Goal: Task Accomplishment & Management: Complete application form

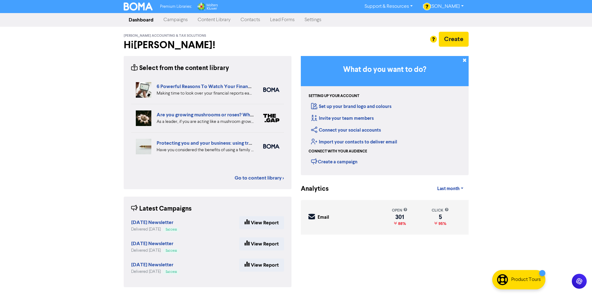
click at [259, 20] on link "Contacts" at bounding box center [251, 20] width 30 height 12
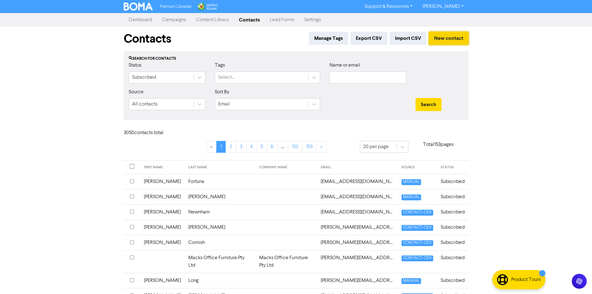
click at [462, 38] on button "New contact" at bounding box center [449, 38] width 40 height 13
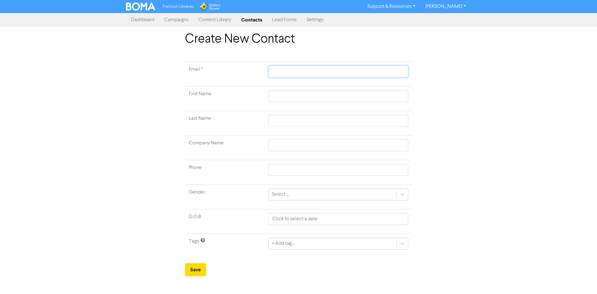
paste input "[EMAIL_ADDRESS][DOMAIN_NAME]"
type input "[EMAIL_ADDRESS][DOMAIN_NAME]"
click at [304, 96] on input "text" at bounding box center [338, 96] width 140 height 12
paste input "[PERSON_NAME]"
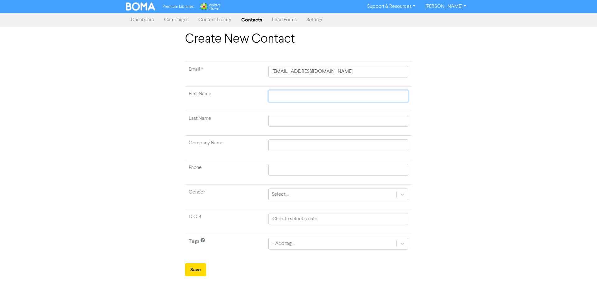
type input "[PERSON_NAME]"
click at [309, 121] on input "text" at bounding box center [338, 121] width 140 height 12
paste input "[PERSON_NAME]"
type input "[PERSON_NAME]"
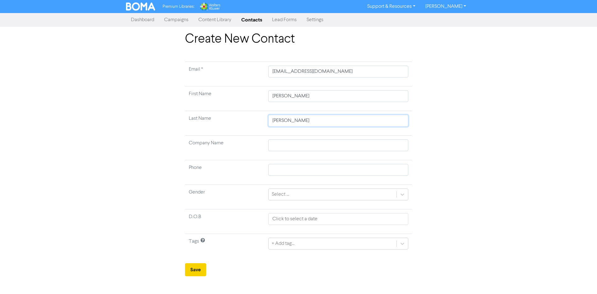
type input "[PERSON_NAME]"
click at [195, 268] on button "Save" at bounding box center [195, 269] width 21 height 13
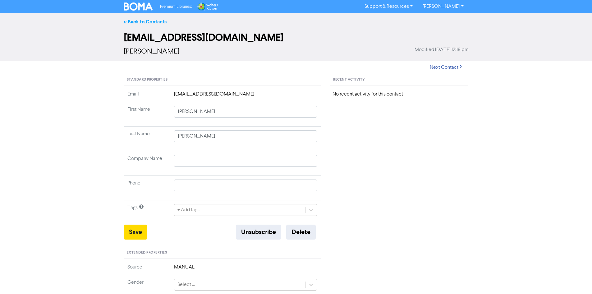
click at [142, 23] on link "<< Back to Contacts" at bounding box center [145, 22] width 43 height 6
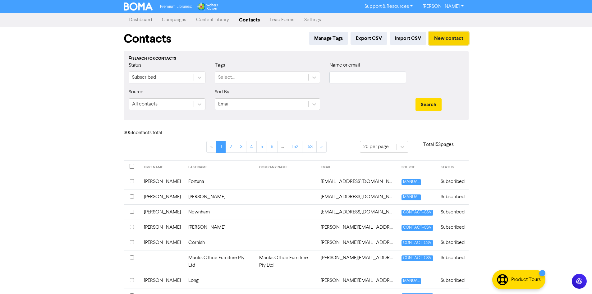
click at [442, 39] on button "New contact" at bounding box center [449, 38] width 40 height 13
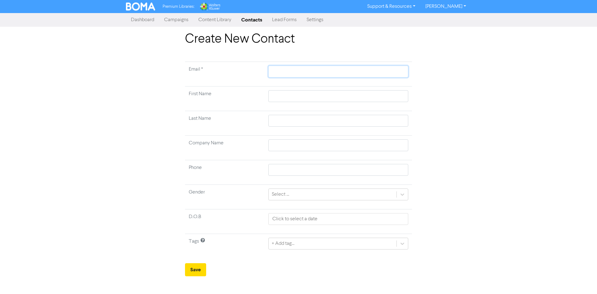
drag, startPoint x: 286, startPoint y: 72, endPoint x: 315, endPoint y: 71, distance: 29.2
click at [286, 72] on input "text" at bounding box center [338, 72] width 140 height 12
paste input "[EMAIL_ADDRESS][DOMAIN_NAME]"
type input "[EMAIL_ADDRESS][DOMAIN_NAME]"
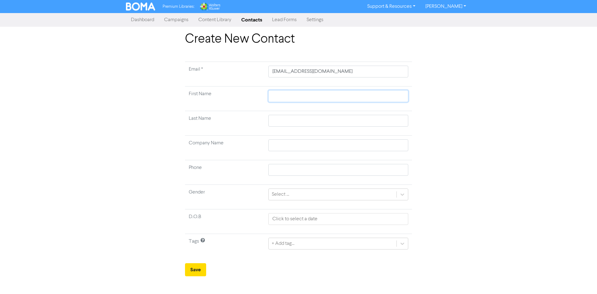
click at [349, 94] on input "text" at bounding box center [338, 96] width 140 height 12
paste input "Eilish"
type input "Eilish"
click at [314, 128] on td at bounding box center [337, 123] width 147 height 25
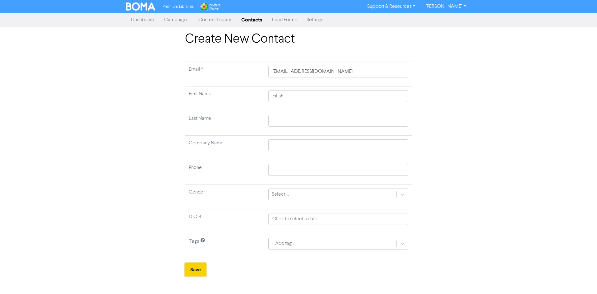
click at [195, 265] on button "Save" at bounding box center [195, 269] width 21 height 13
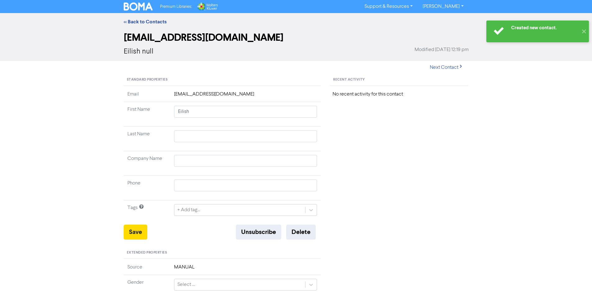
click at [151, 16] on div "<< Back to Contacts" at bounding box center [296, 21] width 592 height 17
click at [152, 20] on link "<< Back to Contacts" at bounding box center [145, 22] width 43 height 6
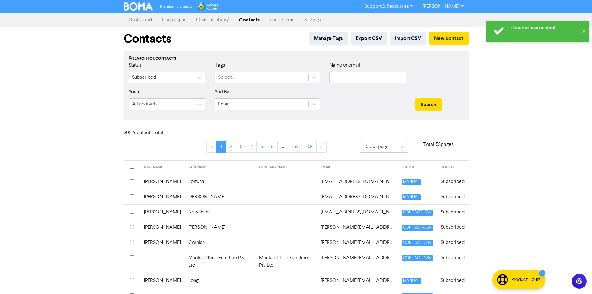
click at [470, 41] on div "Contacts Manage Tags Export CSV Import CSV New contact Search for contacts Stat…" at bounding box center [296, 283] width 354 height 513
click at [456, 37] on button "New contact" at bounding box center [449, 38] width 40 height 13
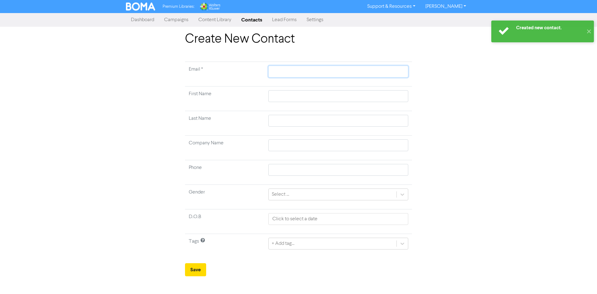
click at [318, 72] on input "text" at bounding box center [338, 72] width 140 height 12
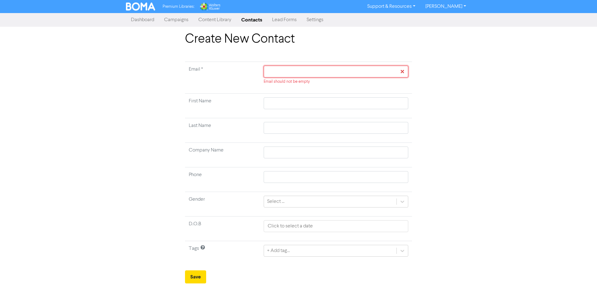
click at [361, 76] on input "text" at bounding box center [336, 72] width 144 height 12
paste input "[EMAIL_ADDRESS][DOMAIN_NAME]"
type input "[EMAIL_ADDRESS][DOMAIN_NAME]"
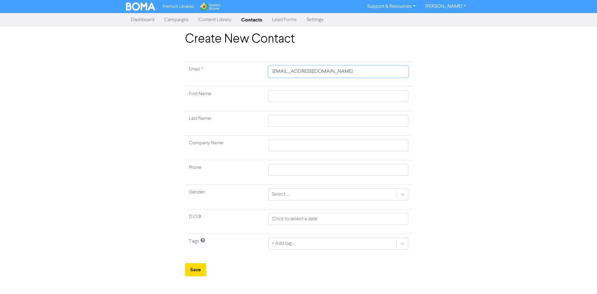
type input "[EMAIL_ADDRESS][DOMAIN_NAME]"
click at [298, 94] on input "text" at bounding box center [338, 96] width 140 height 12
paste input "Grant"
type input "Grant"
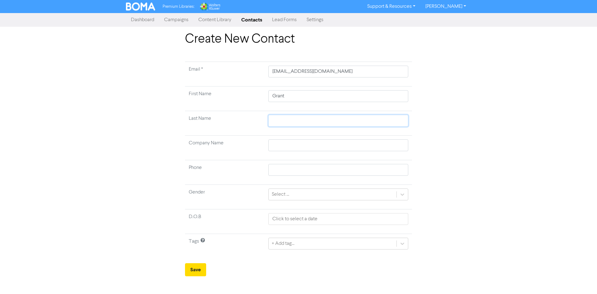
click at [342, 126] on input "text" at bounding box center [338, 121] width 140 height 12
paste input "[PERSON_NAME]"
type input "[PERSON_NAME]"
click at [199, 267] on button "Save" at bounding box center [195, 269] width 21 height 13
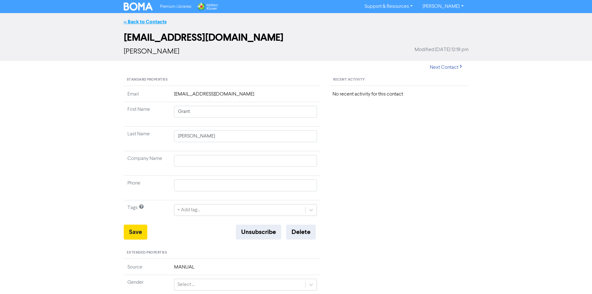
click at [145, 21] on link "<< Back to Contacts" at bounding box center [145, 22] width 43 height 6
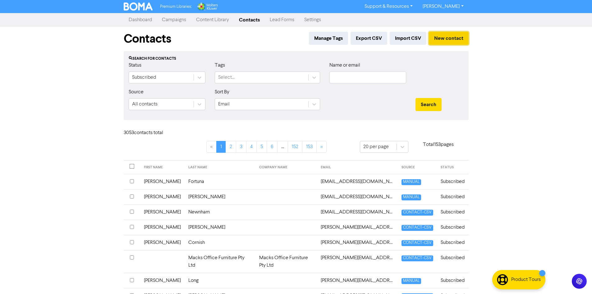
click at [453, 37] on button "New contact" at bounding box center [449, 38] width 40 height 13
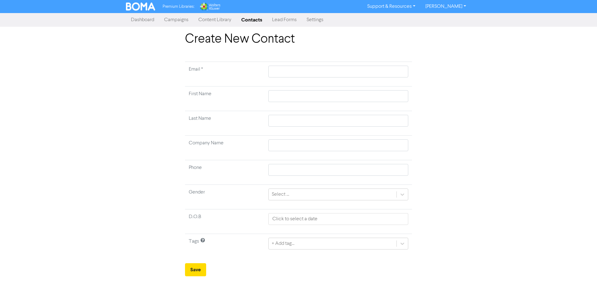
click at [332, 77] on td at bounding box center [337, 74] width 147 height 25
click at [326, 76] on input "text" at bounding box center [338, 72] width 140 height 12
paste input "[EMAIL_ADDRESS][DOMAIN_NAME]"
type input "[EMAIL_ADDRESS][DOMAIN_NAME]"
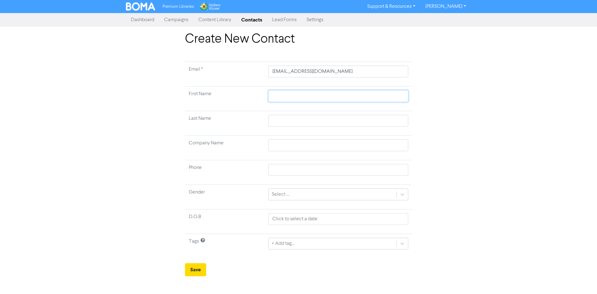
click at [295, 94] on input "text" at bounding box center [338, 96] width 140 height 12
paste input "Ciarah"
type input "Ciarah"
click at [386, 116] on input "text" at bounding box center [338, 121] width 140 height 12
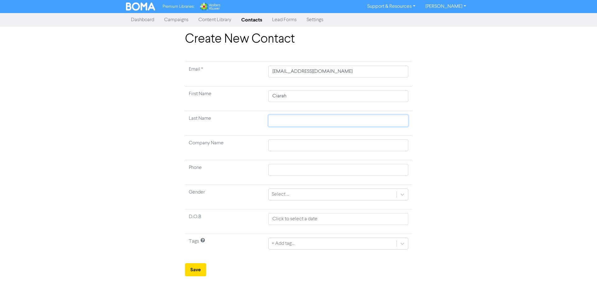
paste input "[PERSON_NAME]"
type input "[PERSON_NAME]"
click at [199, 276] on button "Save" at bounding box center [195, 269] width 21 height 13
